Goal: Find specific page/section: Find specific page/section

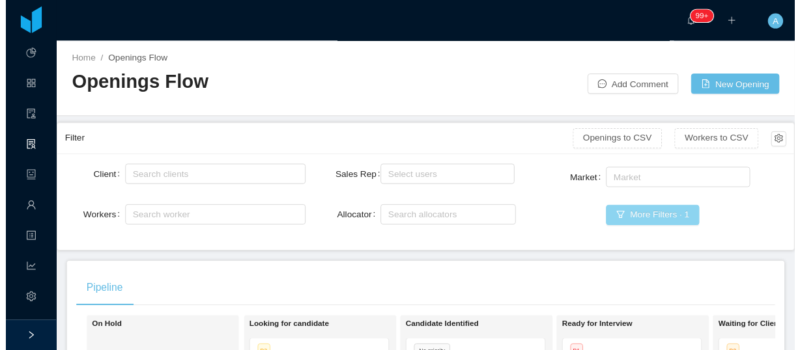
scroll to position [625, 0]
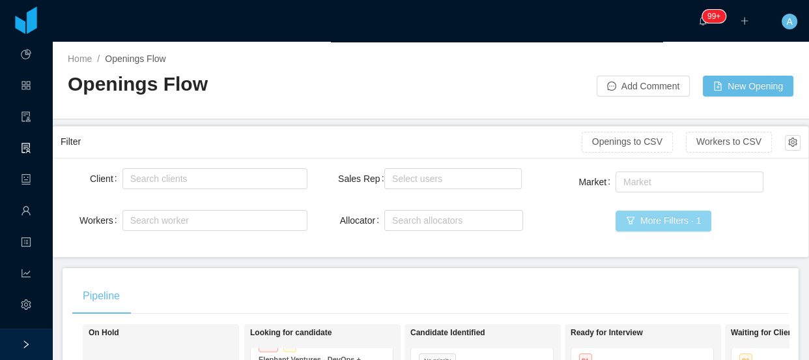
drag, startPoint x: 673, startPoint y: 227, endPoint x: 629, endPoint y: 119, distance: 116.2
click at [673, 226] on button "More Filters · 1" at bounding box center [663, 220] width 96 height 21
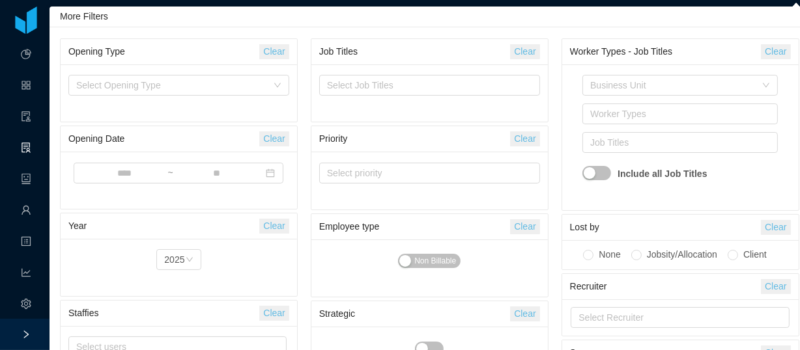
click at [532, 52] on button "Clear" at bounding box center [524, 51] width 29 height 15
click at [466, 87] on div "Select Job Titles" at bounding box center [426, 85] width 199 height 13
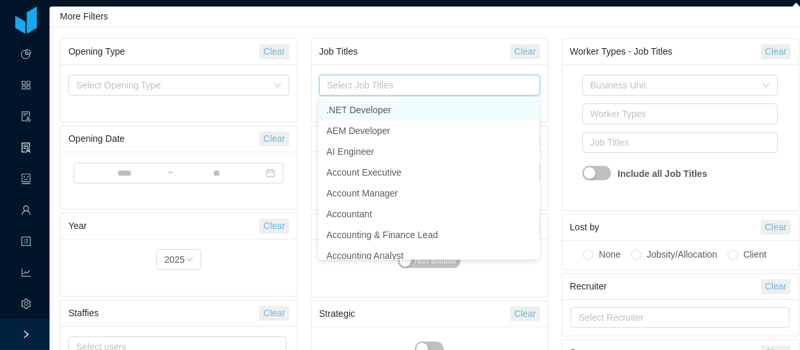
click at [367, 88] on div "Select Job Titles" at bounding box center [426, 85] width 199 height 13
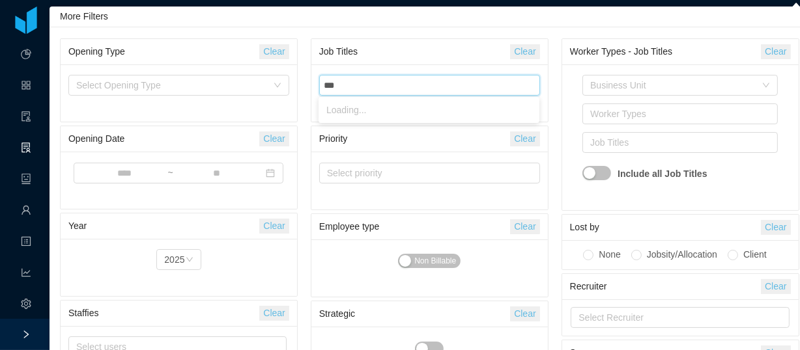
type input "****"
click at [366, 113] on li "NodeJS Developer" at bounding box center [428, 110] width 221 height 21
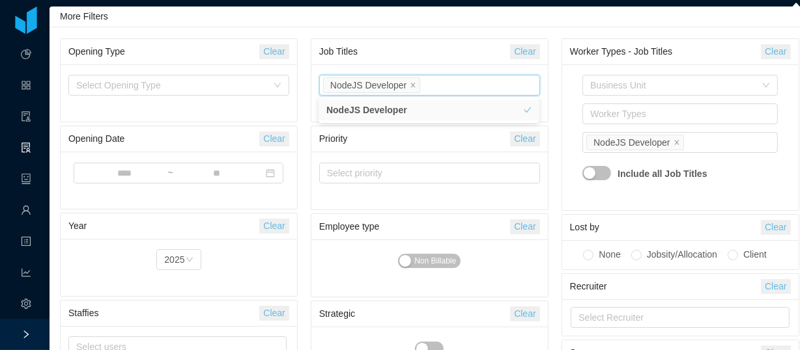
click at [562, 57] on div "Worker Types - Job Titles Clear" at bounding box center [680, 52] width 236 height 26
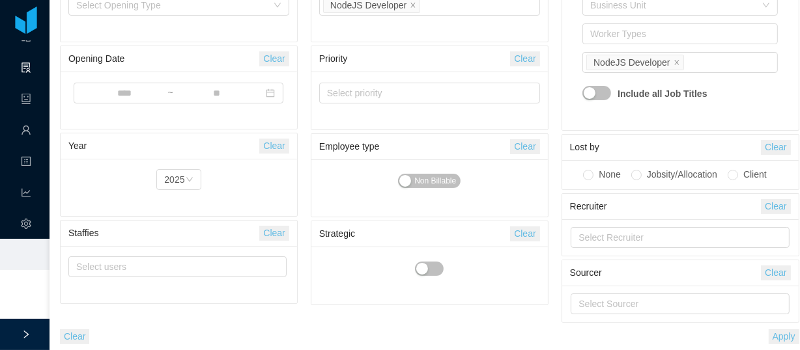
click at [780, 335] on button "Apply" at bounding box center [784, 337] width 31 height 15
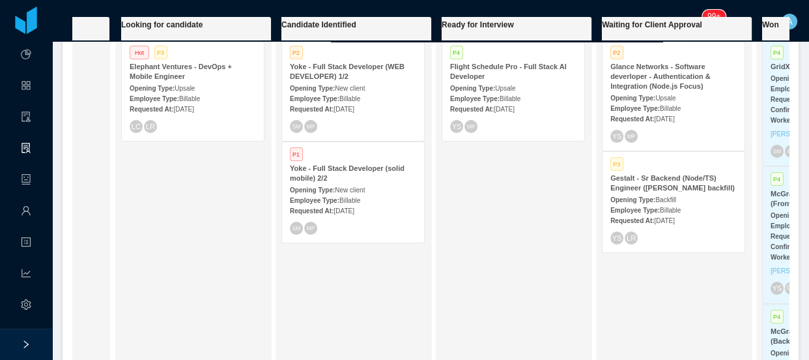
scroll to position [307, 0]
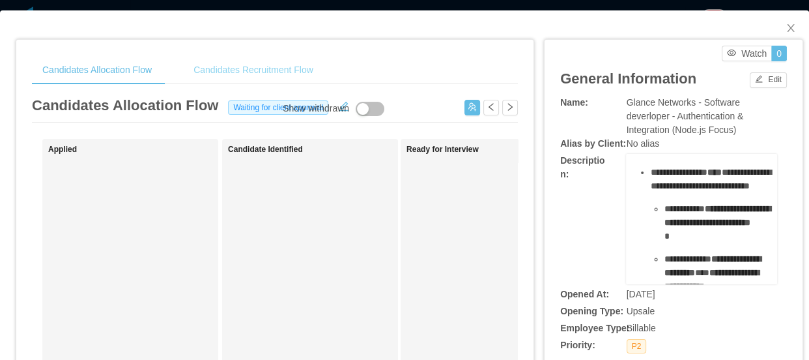
click at [246, 70] on div "Candidates Recruitment Flow" at bounding box center [253, 69] width 141 height 29
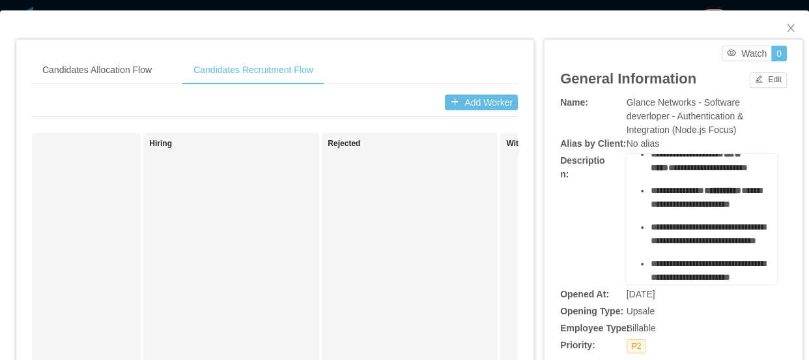
scroll to position [355, 0]
